Goal: Information Seeking & Learning: Learn about a topic

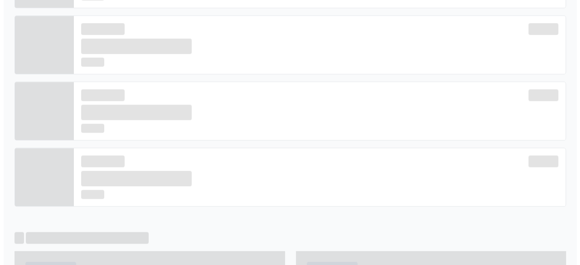
scroll to position [272, 0]
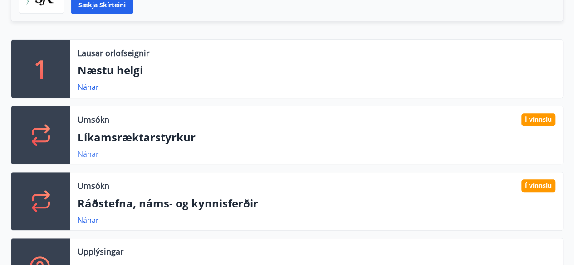
click at [85, 153] on link "Nánar" at bounding box center [88, 154] width 21 height 10
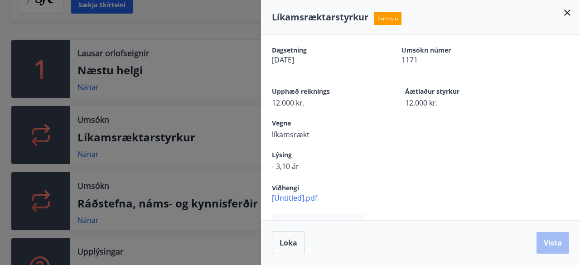
scroll to position [15, 0]
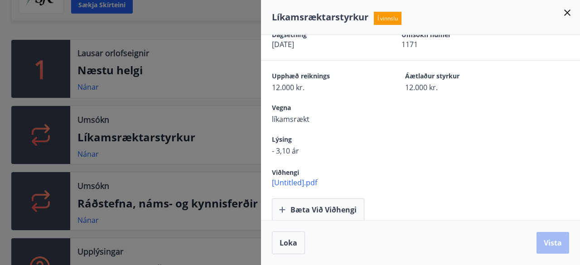
click at [567, 14] on icon at bounding box center [567, 12] width 11 height 11
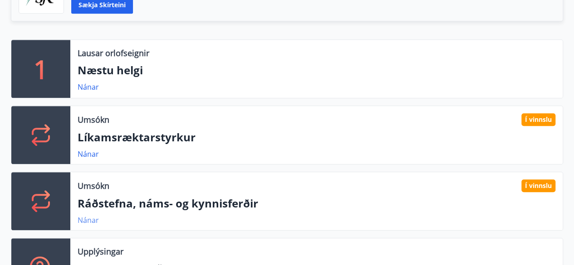
click at [85, 218] on link "Nánar" at bounding box center [88, 220] width 21 height 10
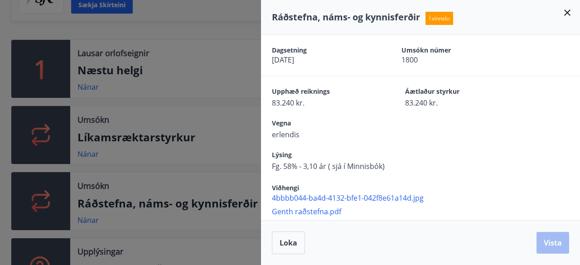
click at [563, 11] on icon at bounding box center [567, 12] width 11 height 11
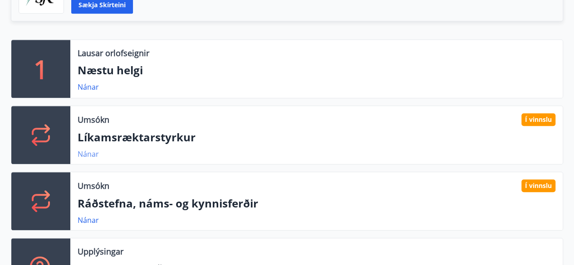
click at [91, 155] on link "Nánar" at bounding box center [88, 154] width 21 height 10
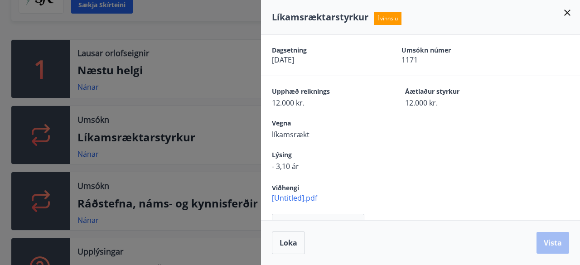
click at [568, 11] on icon at bounding box center [567, 12] width 11 height 11
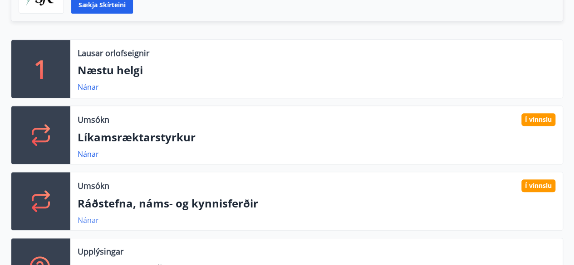
click at [90, 219] on link "Nánar" at bounding box center [88, 220] width 21 height 10
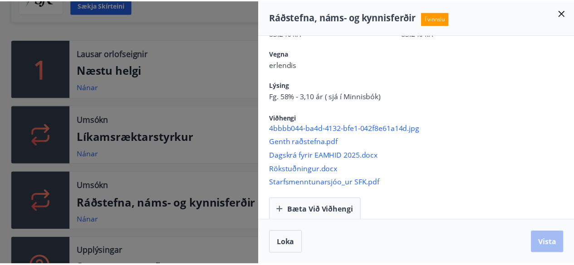
scroll to position [0, 0]
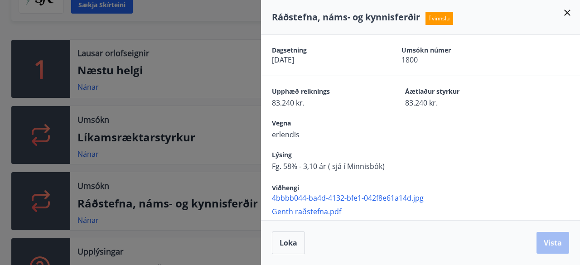
click at [568, 10] on icon at bounding box center [567, 12] width 11 height 11
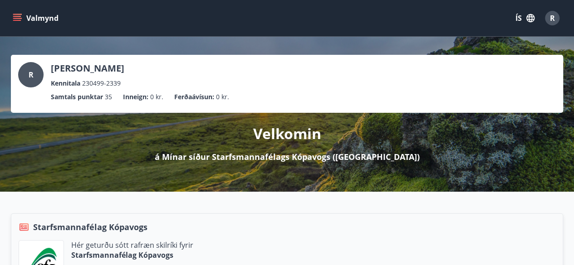
click at [15, 19] on icon "menu" at bounding box center [17, 18] width 9 height 9
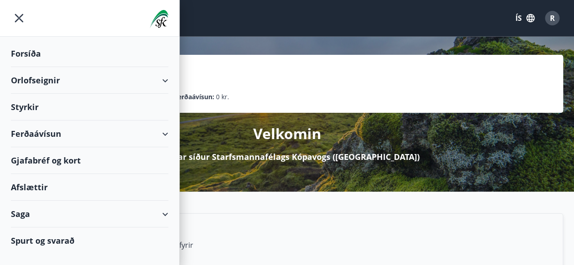
click at [34, 67] on div "Styrkir" at bounding box center [89, 53] width 157 height 27
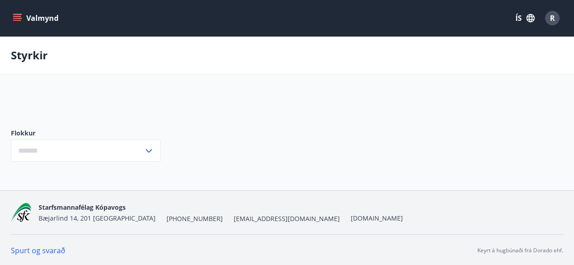
type input "***"
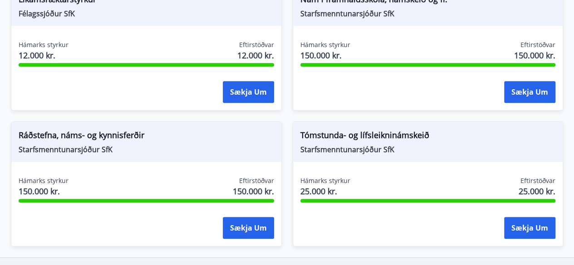
scroll to position [204, 0]
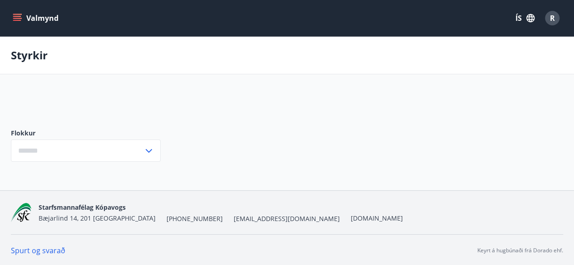
type input "***"
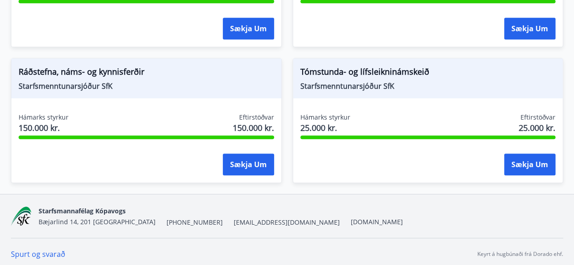
scroll to position [271, 0]
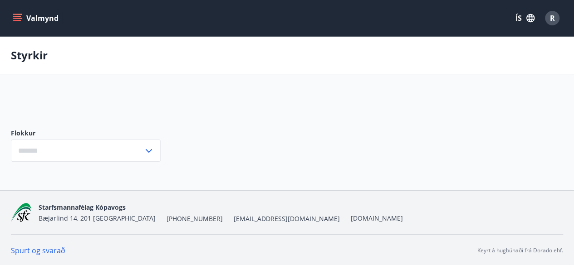
type input "***"
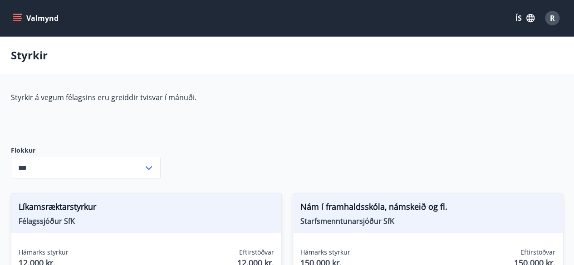
click at [17, 17] on icon "menu" at bounding box center [17, 16] width 8 height 1
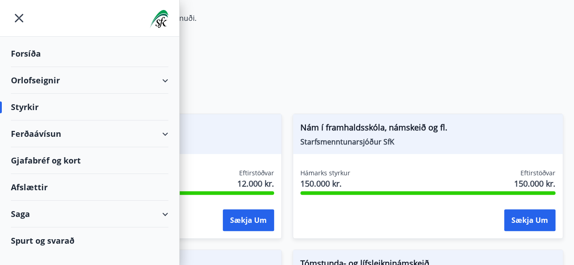
scroll to position [79, 0]
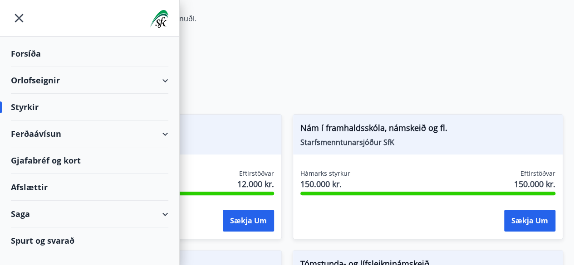
click at [34, 51] on div "Forsíða" at bounding box center [89, 53] width 157 height 27
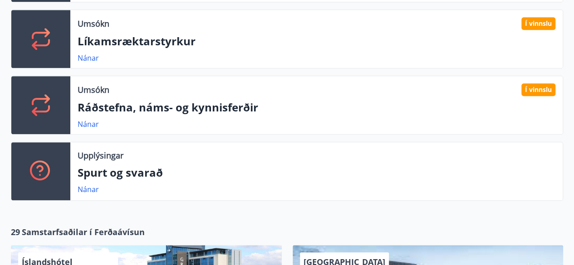
scroll to position [369, 0]
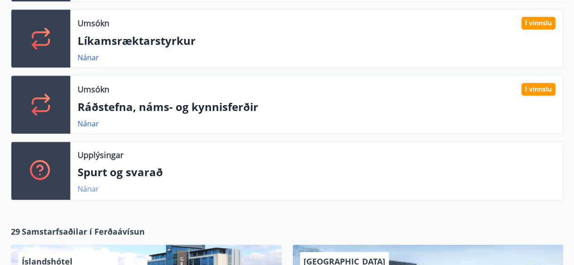
click at [93, 184] on link "Nánar" at bounding box center [88, 189] width 21 height 10
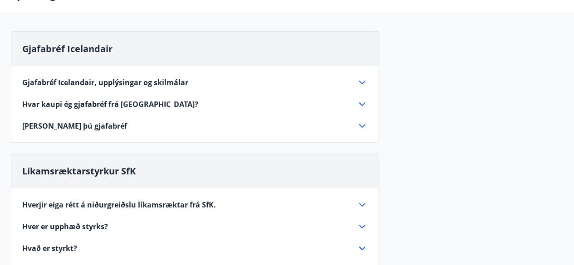
scroll to position [62, 0]
click at [364, 101] on icon at bounding box center [361, 103] width 11 height 11
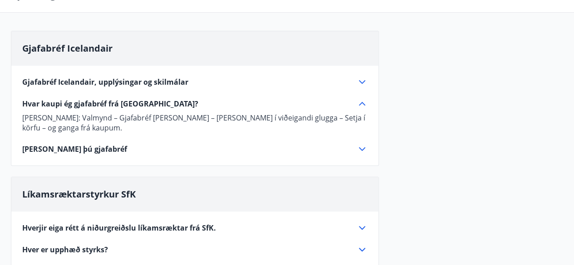
click at [363, 100] on icon at bounding box center [361, 103] width 11 height 11
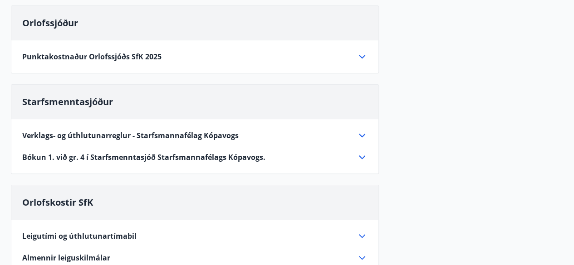
scroll to position [355, 0]
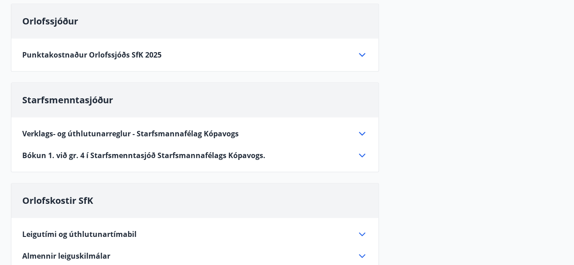
click at [363, 156] on icon at bounding box center [361, 155] width 11 height 11
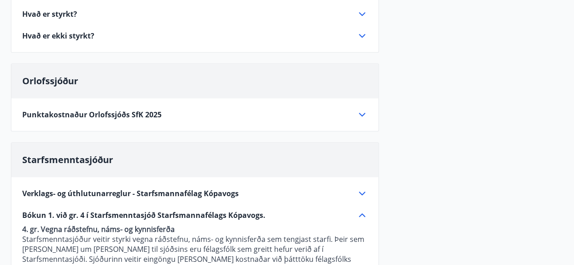
scroll to position [287, 0]
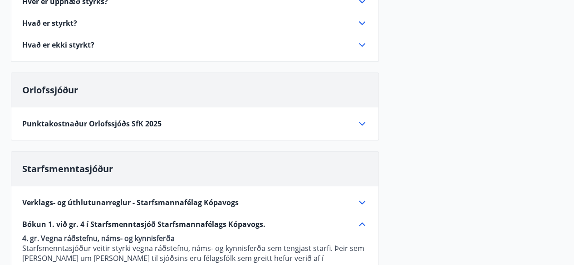
click at [363, 224] on icon at bounding box center [361, 224] width 11 height 11
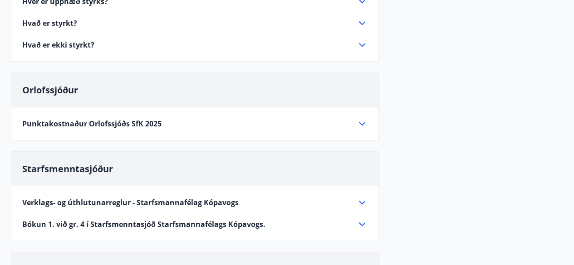
click at [366, 191] on div "Verklags- og úthlutunarreglur - Starfsmannafélag Kópavogs 1. gr. Um sjóðinn Sta…" at bounding box center [194, 208] width 367 height 44
click at [364, 197] on icon at bounding box center [361, 202] width 11 height 11
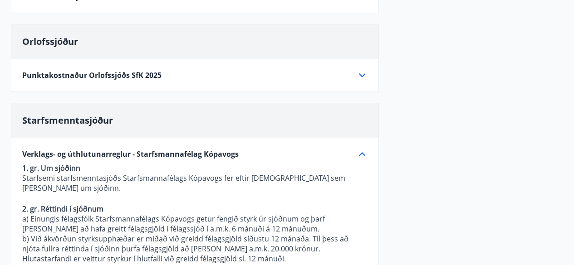
scroll to position [336, 0]
click at [363, 148] on icon at bounding box center [361, 153] width 11 height 11
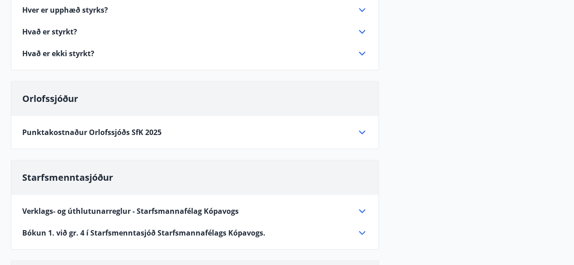
scroll to position [277, 0]
